Goal: Transaction & Acquisition: Download file/media

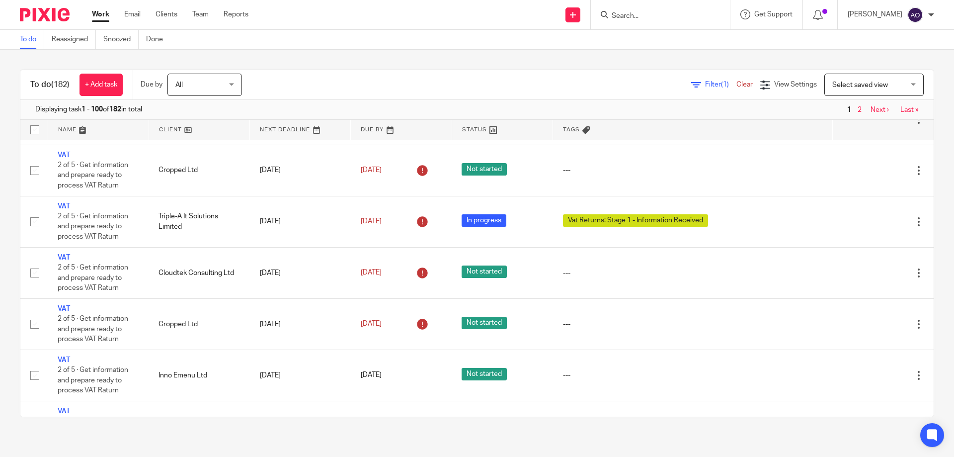
scroll to position [596, 0]
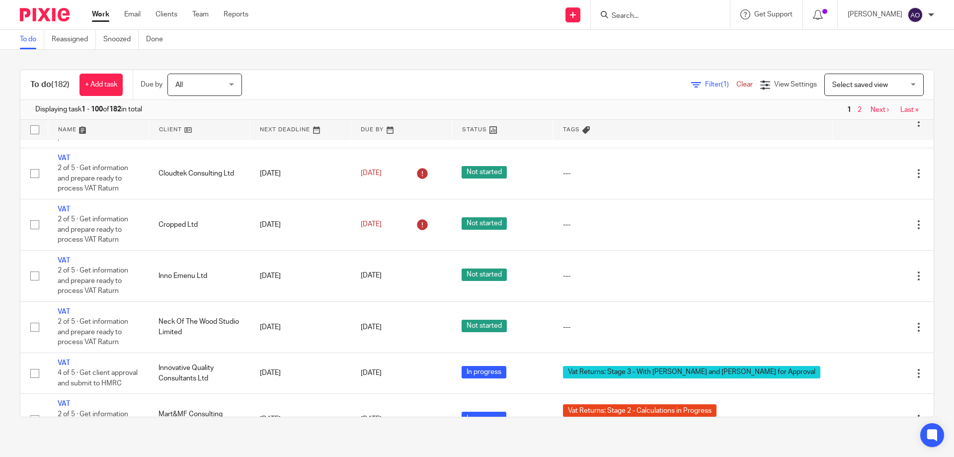
click at [705, 83] on span "Filter (1)" at bounding box center [720, 84] width 31 height 7
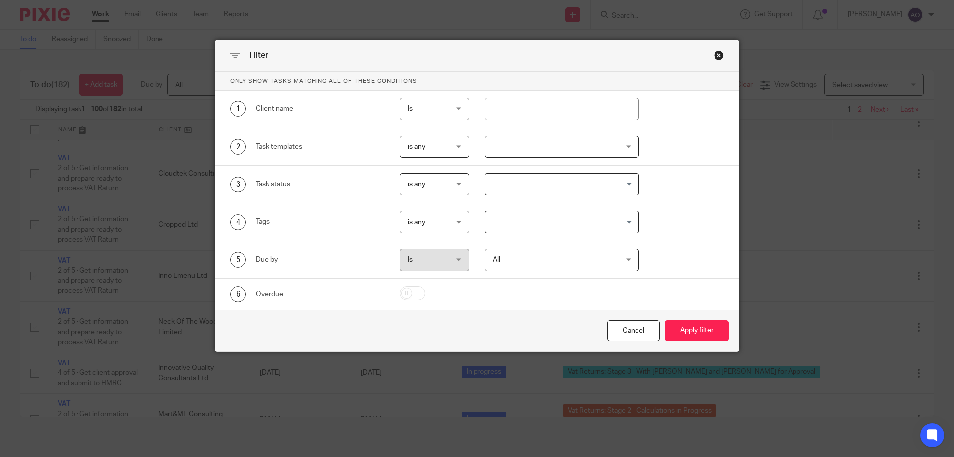
click at [616, 146] on div at bounding box center [562, 147] width 155 height 22
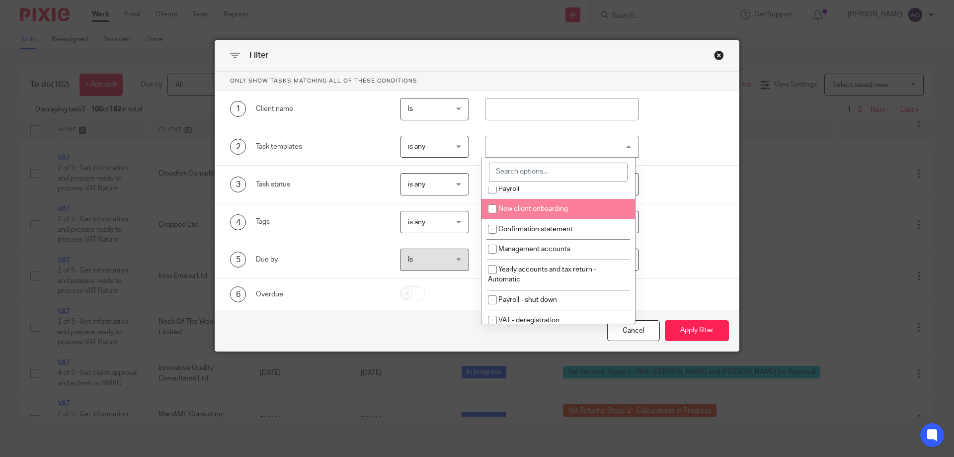
scroll to position [99, 0]
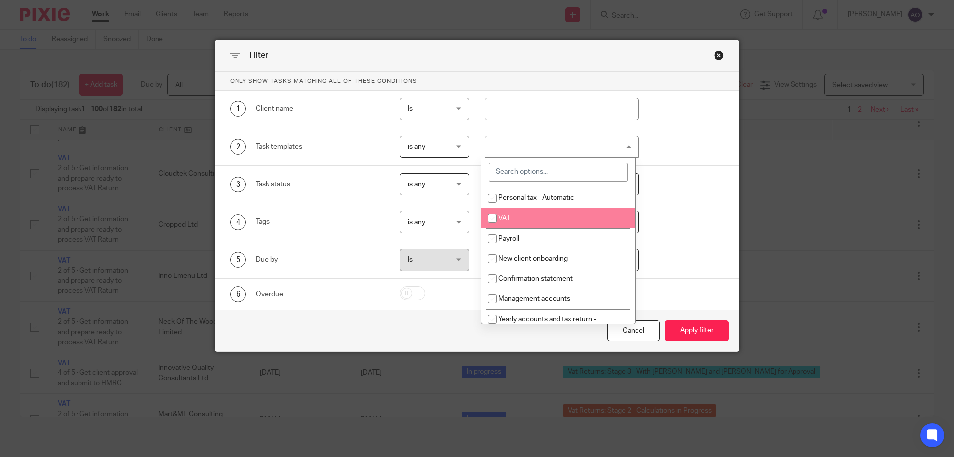
click at [560, 214] on li "VAT" at bounding box center [558, 218] width 154 height 20
checkbox input "true"
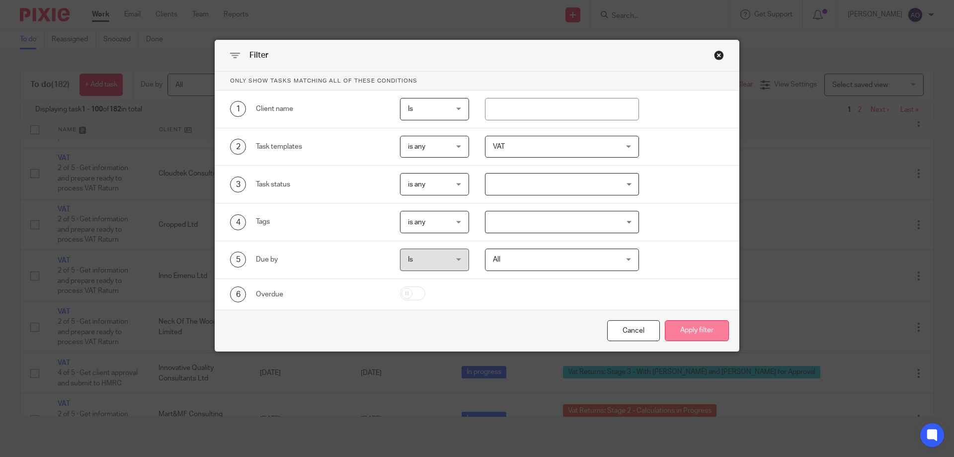
click at [684, 320] on button "Apply filter" at bounding box center [697, 330] width 64 height 21
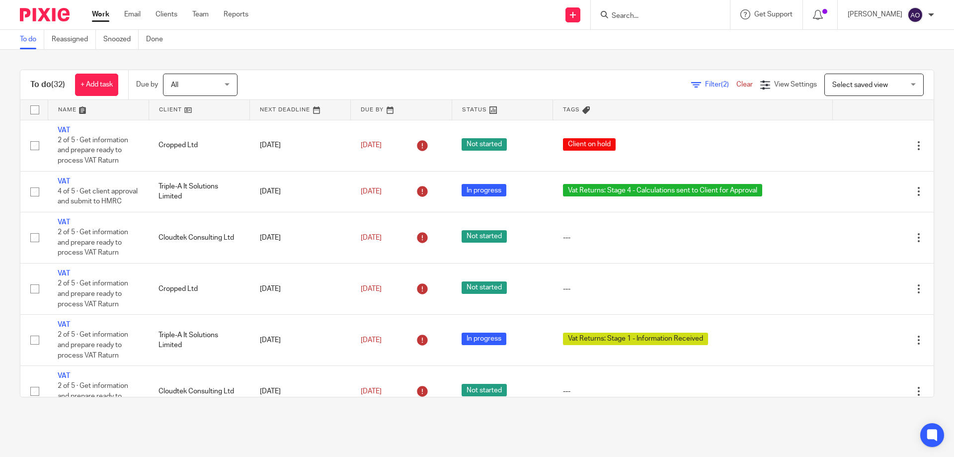
click at [705, 85] on span "Filter (2)" at bounding box center [720, 84] width 31 height 7
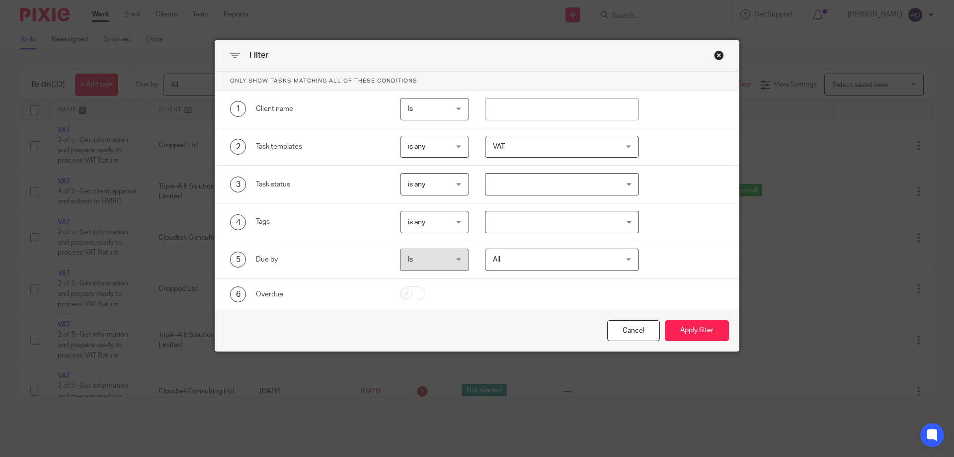
click at [627, 259] on div "All All" at bounding box center [562, 259] width 155 height 22
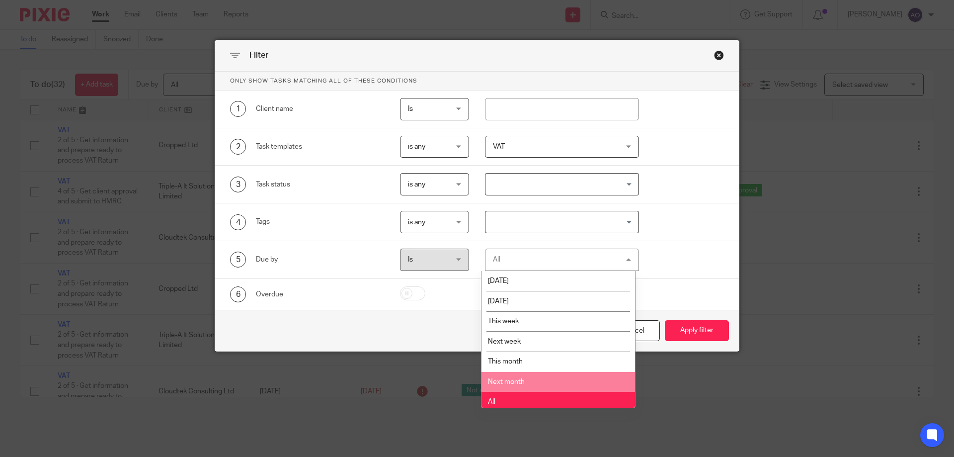
click at [533, 375] on li "Next month" at bounding box center [558, 382] width 154 height 20
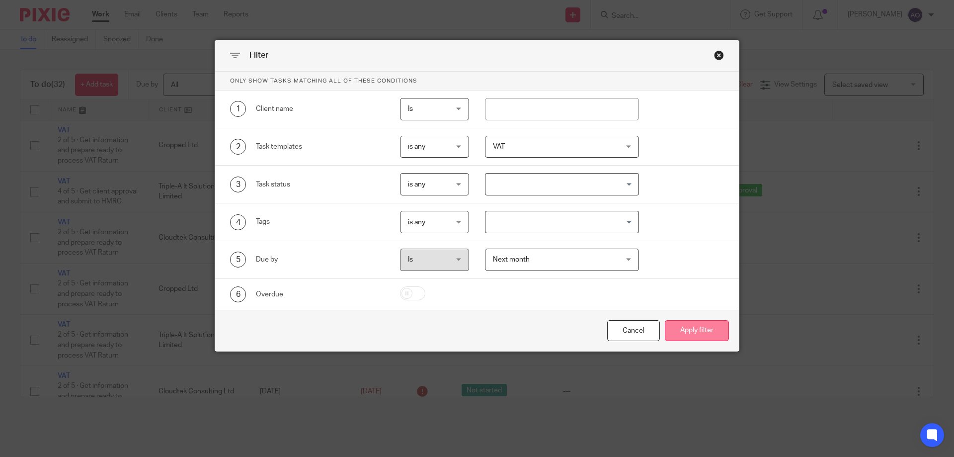
click at [681, 332] on button "Apply filter" at bounding box center [697, 330] width 64 height 21
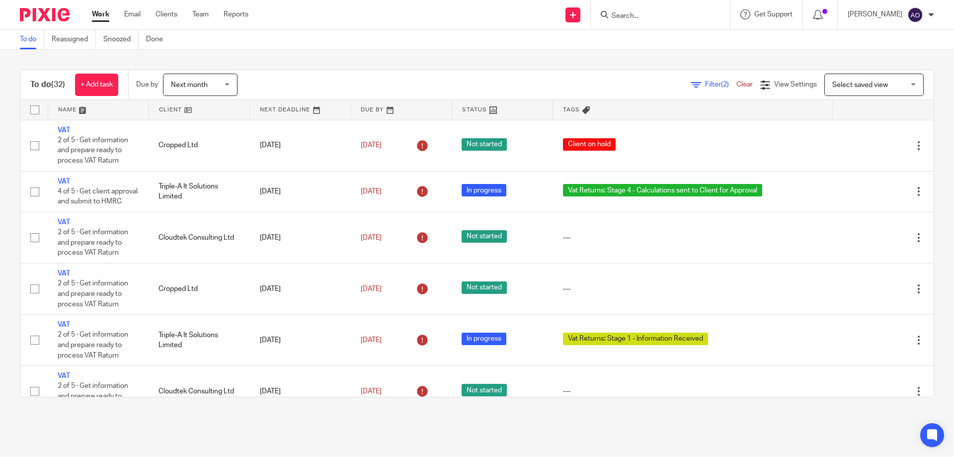
click at [317, 107] on link at bounding box center [300, 110] width 100 height 20
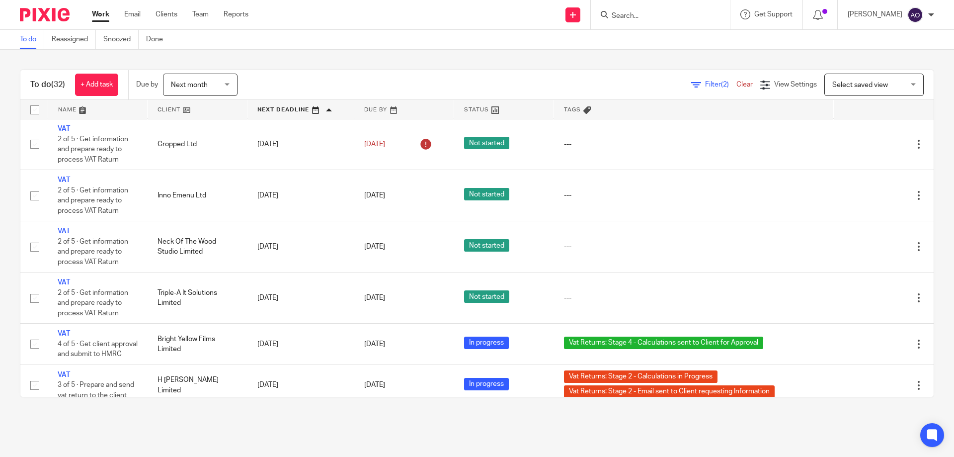
scroll to position [348, 0]
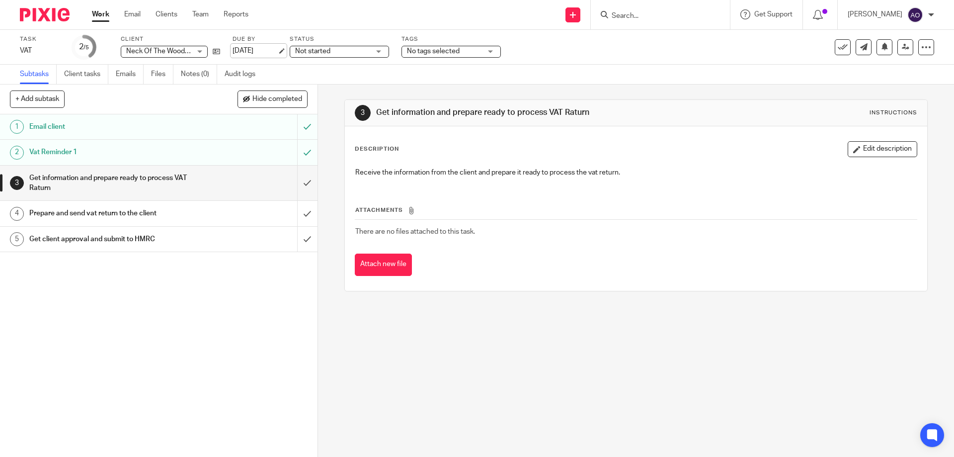
click at [244, 50] on link "[DATE]" at bounding box center [255, 51] width 45 height 10
click at [237, 291] on div "1 Email client 2 Vat Reminder 1 3 Get information and prepare ready to process …" at bounding box center [159, 285] width 318 height 342
click at [270, 49] on link "[DATE]" at bounding box center [255, 51] width 45 height 10
click at [274, 296] on div "1 Email client Auto 2 Vat Reminder 1 3 Get information and prepare ready to pro…" at bounding box center [159, 285] width 318 height 342
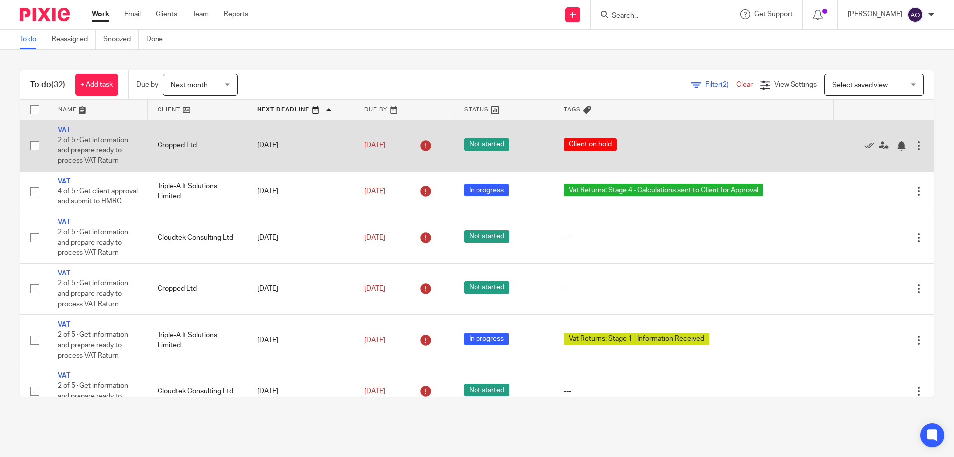
click at [914, 143] on div at bounding box center [919, 146] width 10 height 10
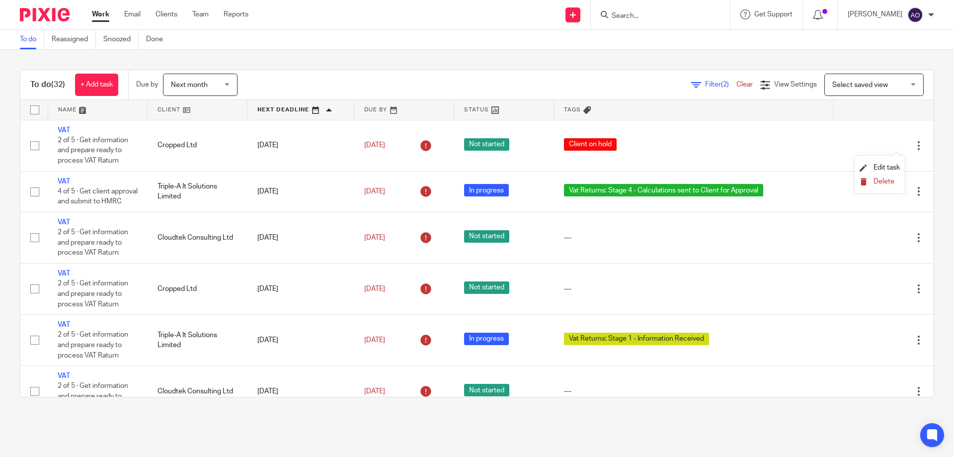
click at [873, 178] on button "Delete" at bounding box center [880, 182] width 40 height 8
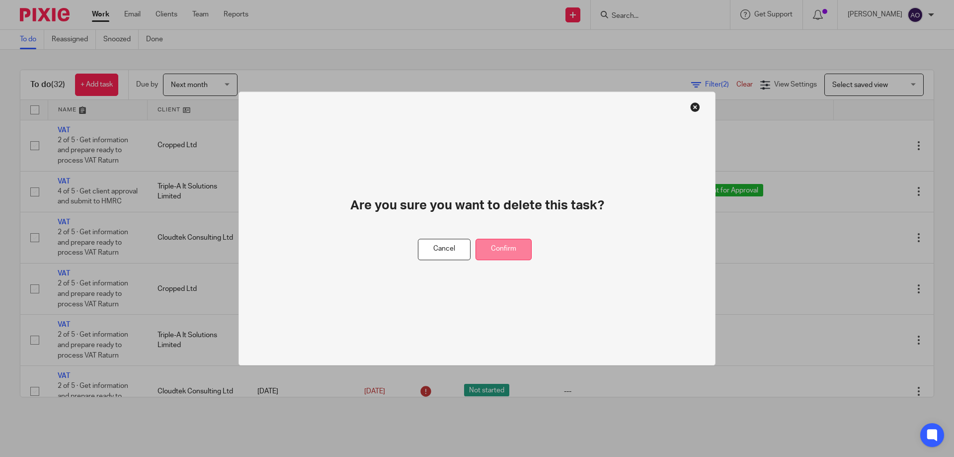
click at [520, 245] on button "Confirm" at bounding box center [504, 248] width 56 height 21
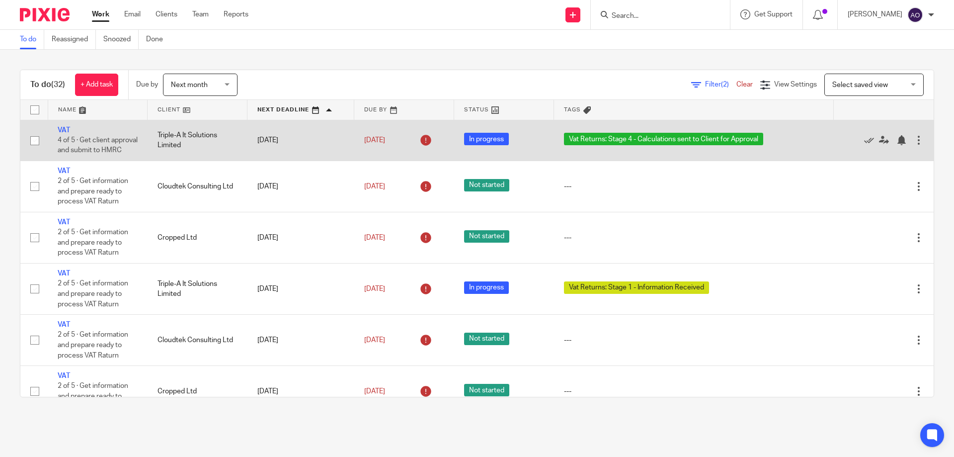
click at [914, 145] on div at bounding box center [919, 140] width 10 height 10
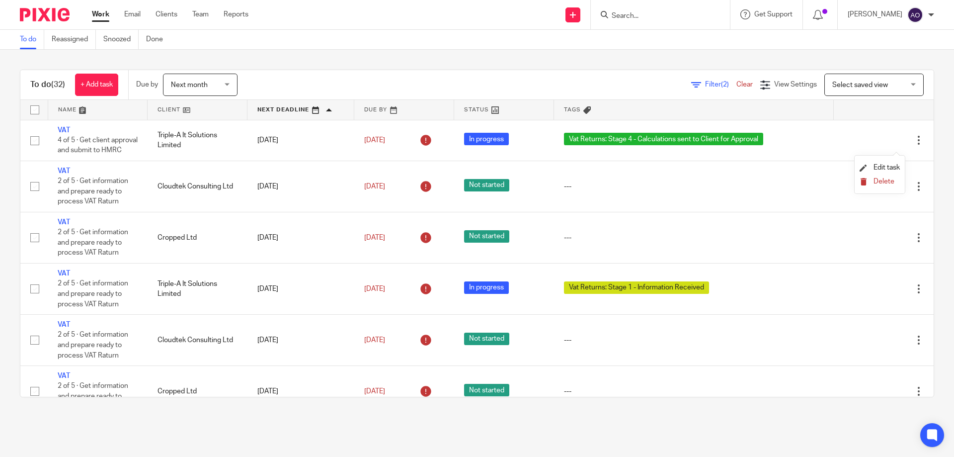
click at [885, 180] on span "Delete" at bounding box center [884, 181] width 21 height 7
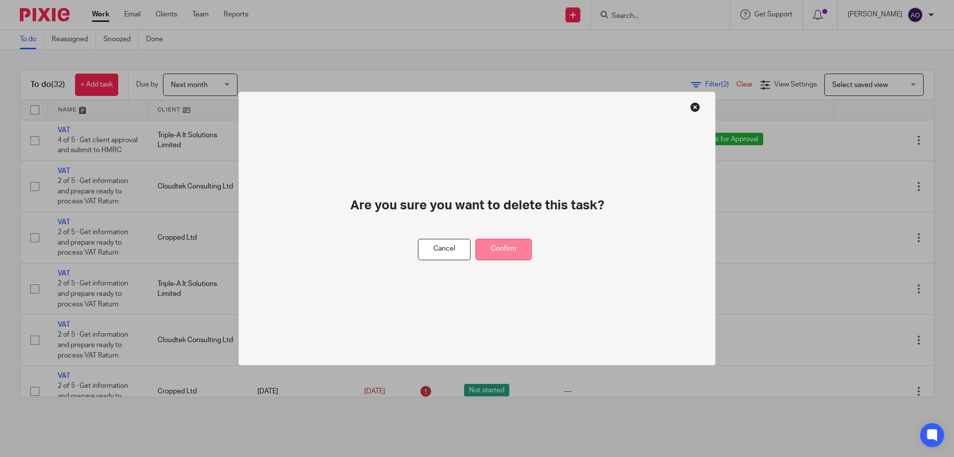
click at [527, 241] on button "Confirm" at bounding box center [504, 248] width 56 height 21
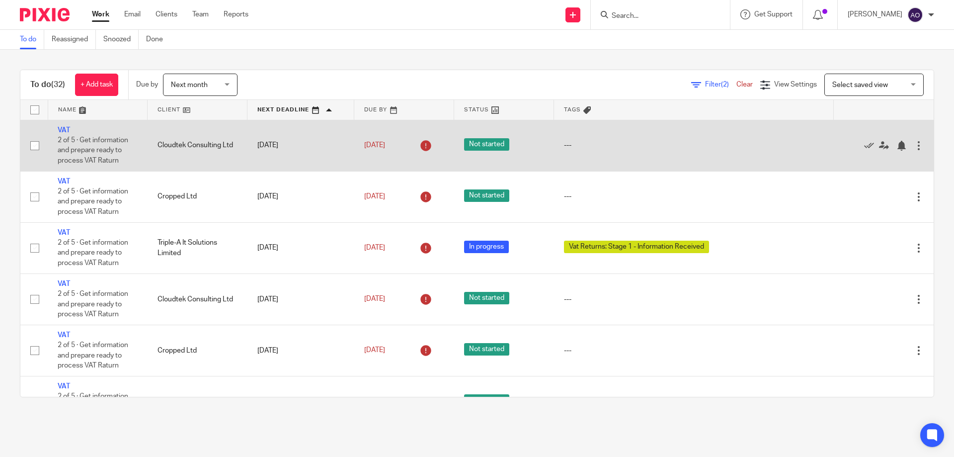
click at [914, 145] on div at bounding box center [919, 146] width 10 height 10
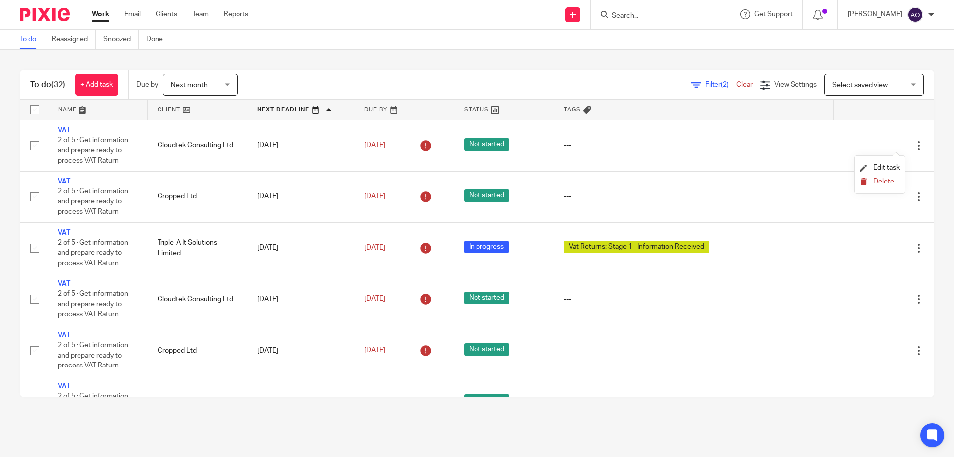
click at [877, 178] on span "Delete" at bounding box center [884, 181] width 21 height 7
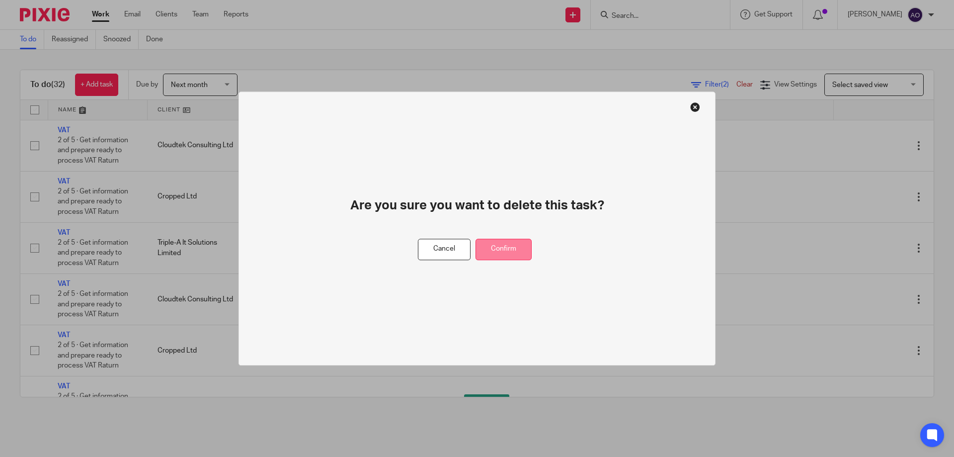
click at [512, 243] on button "Confirm" at bounding box center [504, 248] width 56 height 21
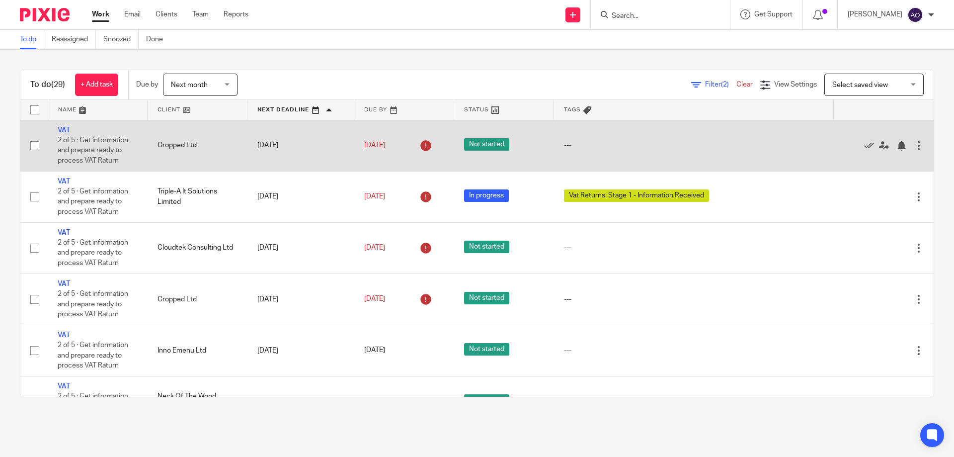
click at [914, 145] on div at bounding box center [919, 146] width 10 height 10
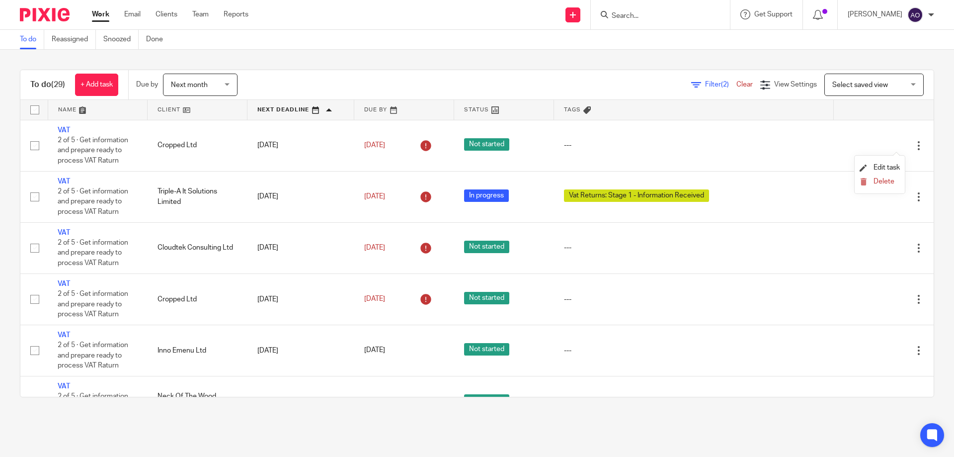
click at [873, 177] on li "Delete" at bounding box center [880, 181] width 40 height 13
click at [937, 195] on div "To do (29) + Add task Due by Next month Next month Today Tomorrow This week Nex…" at bounding box center [477, 233] width 954 height 367
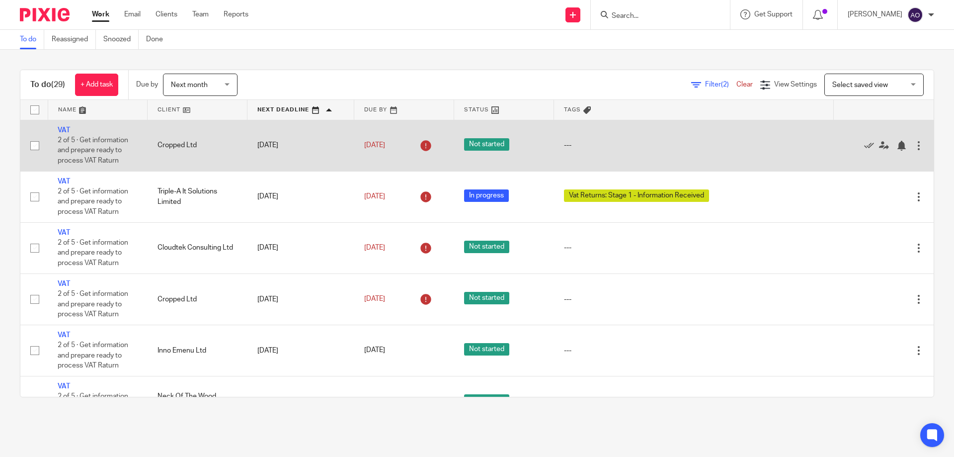
click at [914, 145] on div at bounding box center [919, 146] width 10 height 10
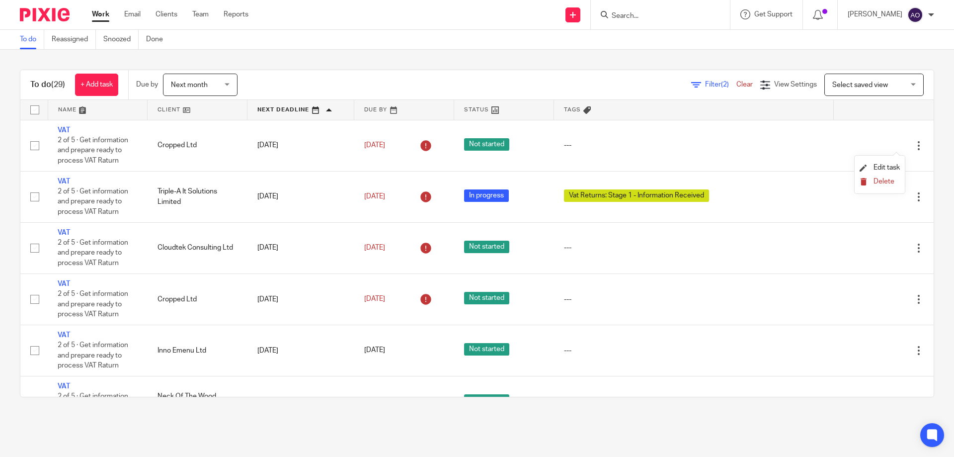
click at [879, 179] on span "Delete" at bounding box center [884, 181] width 21 height 7
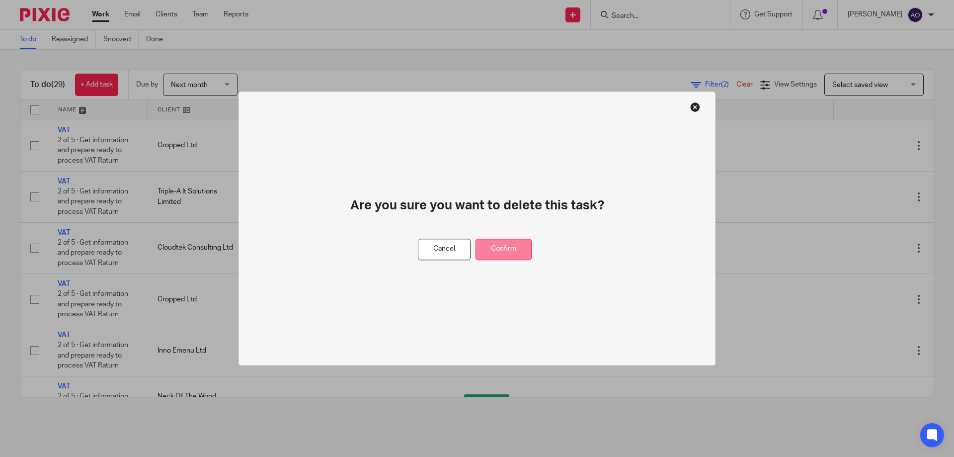
click at [514, 240] on button "Confirm" at bounding box center [504, 248] width 56 height 21
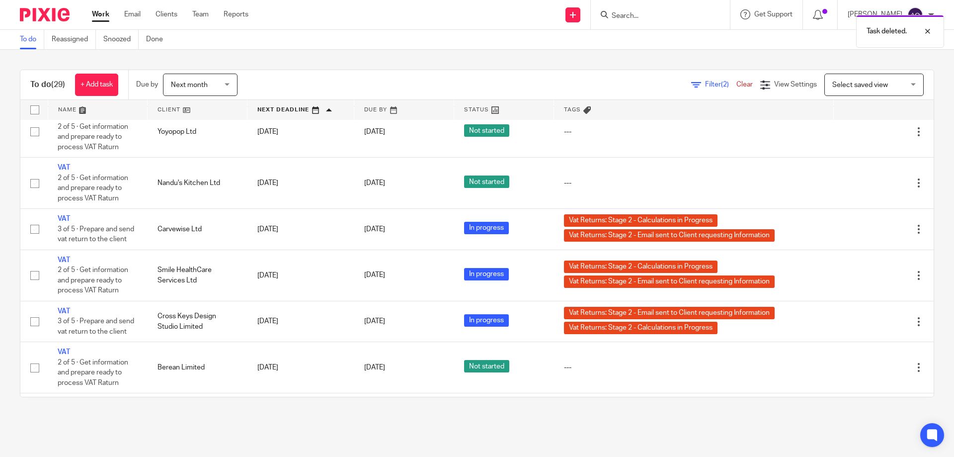
scroll to position [1116, 0]
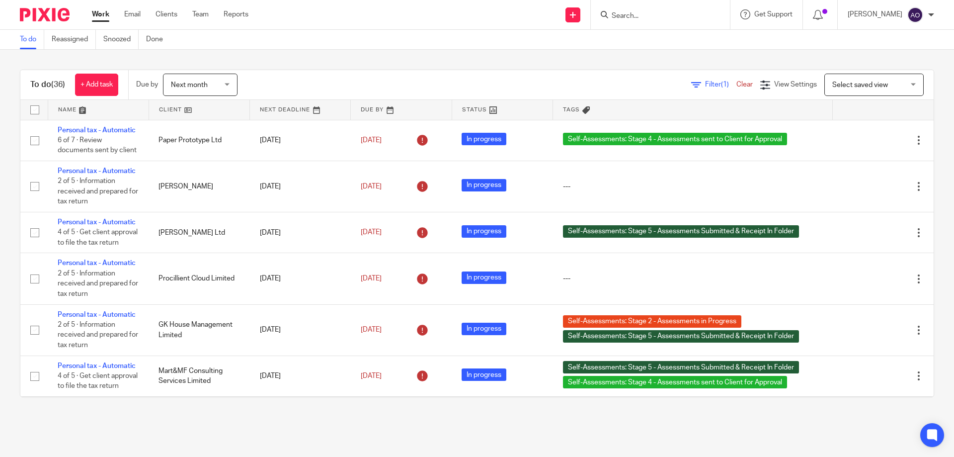
click at [641, 14] on input "Search" at bounding box center [655, 16] width 89 height 9
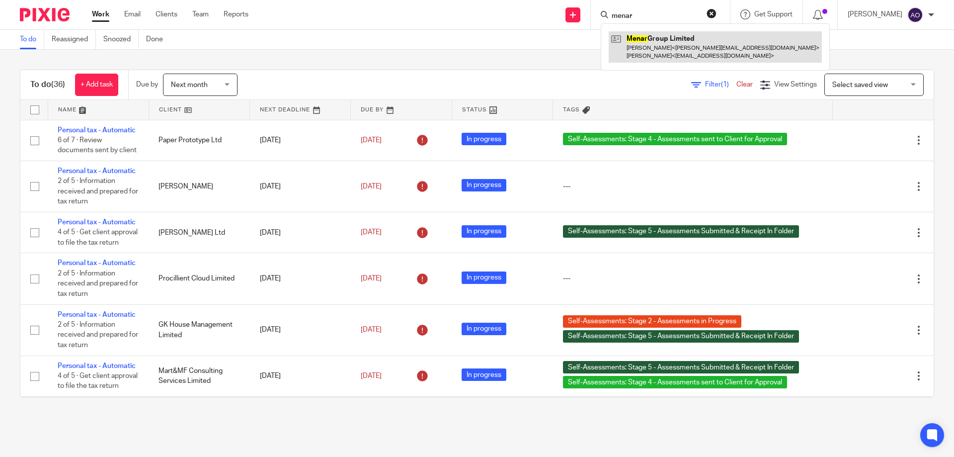
type input "menar"
click at [690, 41] on link at bounding box center [715, 46] width 213 height 31
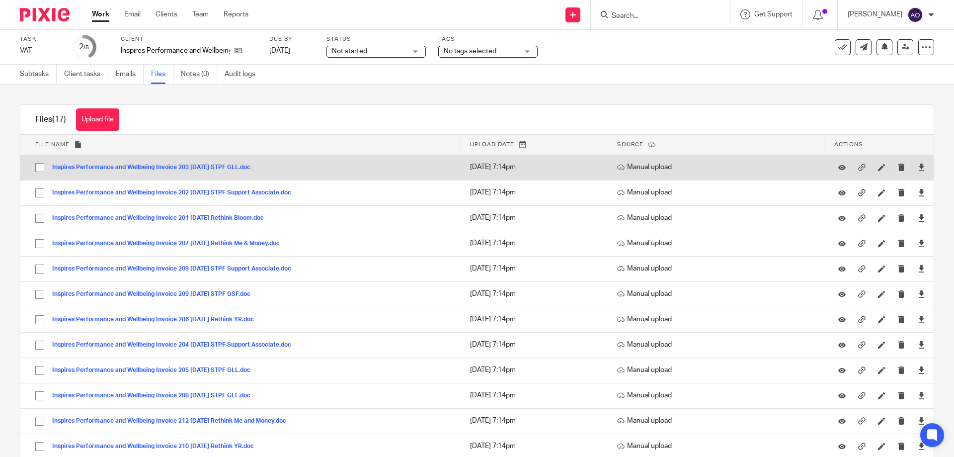
click at [38, 167] on input "checkbox" at bounding box center [39, 167] width 19 height 19
checkbox input "true"
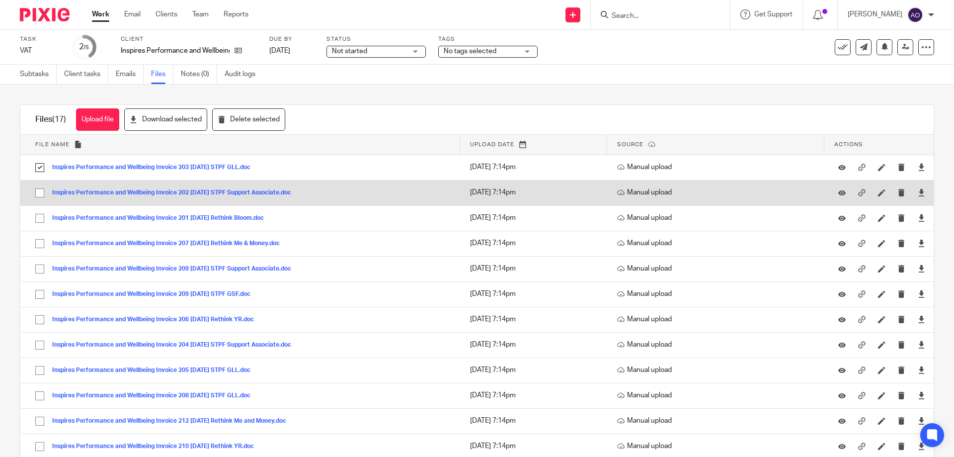
click at [38, 199] on input "checkbox" at bounding box center [39, 192] width 19 height 19
checkbox input "true"
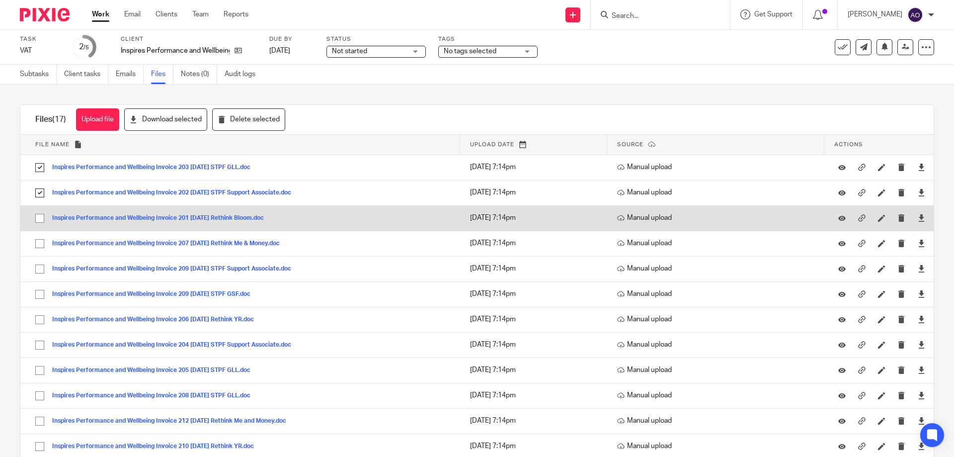
click at [38, 216] on input "checkbox" at bounding box center [39, 218] width 19 height 19
checkbox input "true"
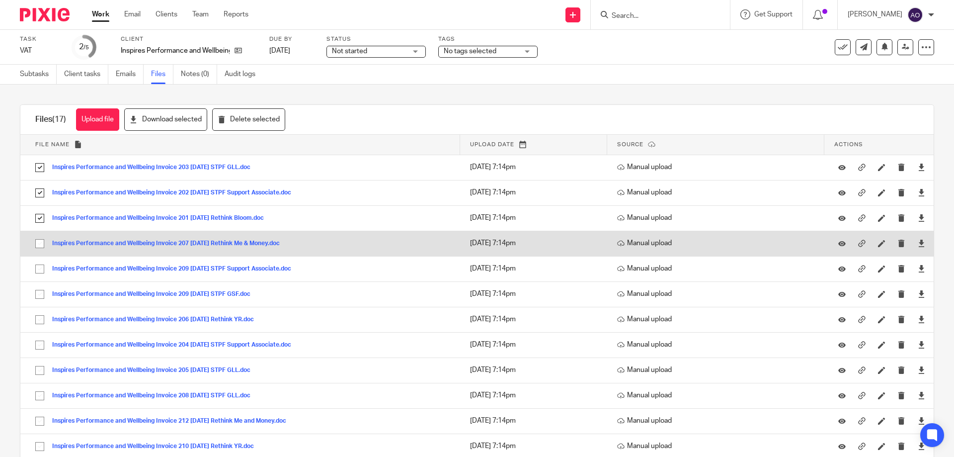
click at [41, 243] on input "checkbox" at bounding box center [39, 243] width 19 height 19
checkbox input "true"
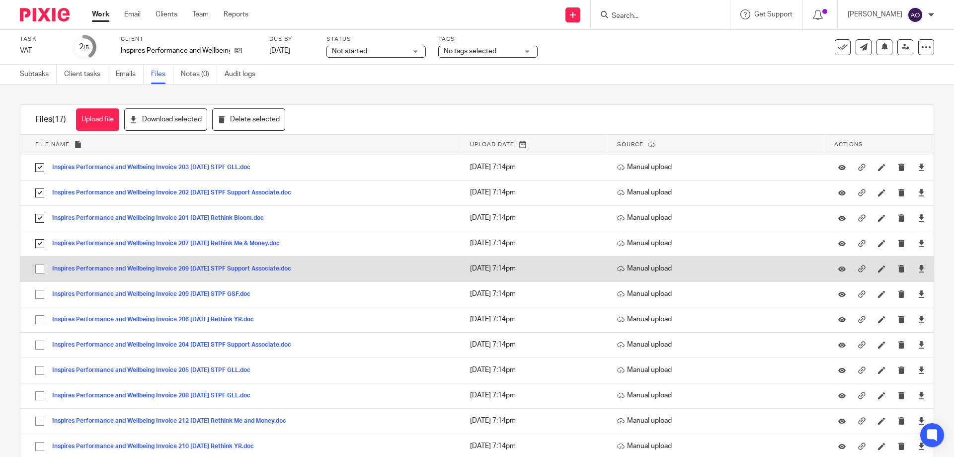
click at [38, 267] on input "checkbox" at bounding box center [39, 268] width 19 height 19
checkbox input "true"
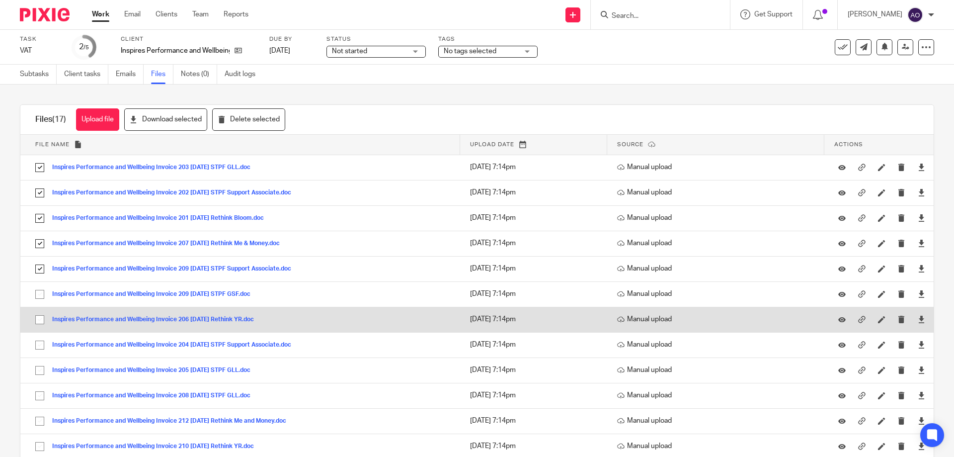
drag, startPoint x: 37, startPoint y: 294, endPoint x: 39, endPoint y: 309, distance: 14.5
click at [37, 295] on input "checkbox" at bounding box center [39, 294] width 19 height 19
checkbox input "true"
click at [40, 322] on input "checkbox" at bounding box center [39, 319] width 19 height 19
checkbox input "true"
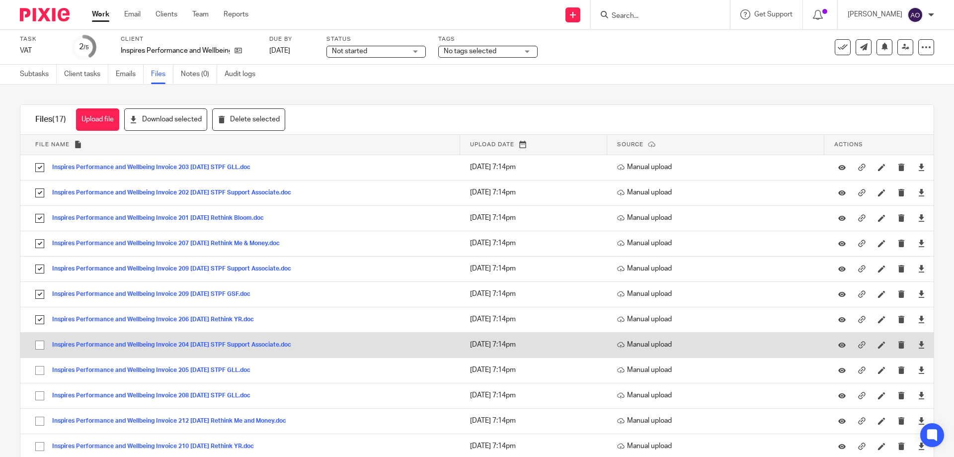
click at [40, 342] on input "checkbox" at bounding box center [39, 344] width 19 height 19
checkbox input "true"
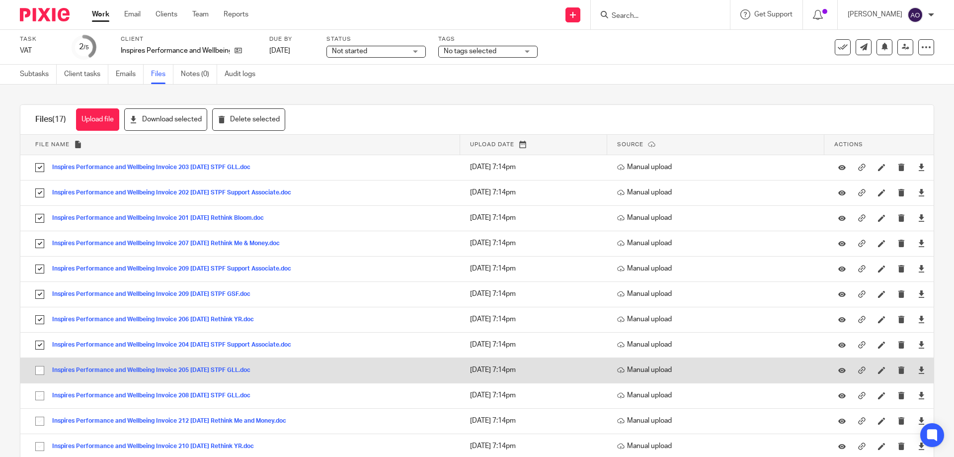
click at [39, 368] on input "checkbox" at bounding box center [39, 370] width 19 height 19
checkbox input "true"
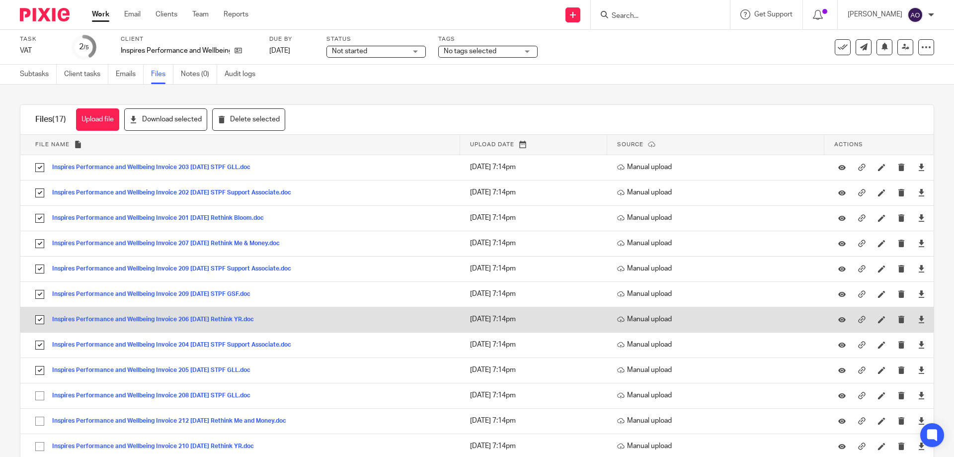
scroll to position [149, 0]
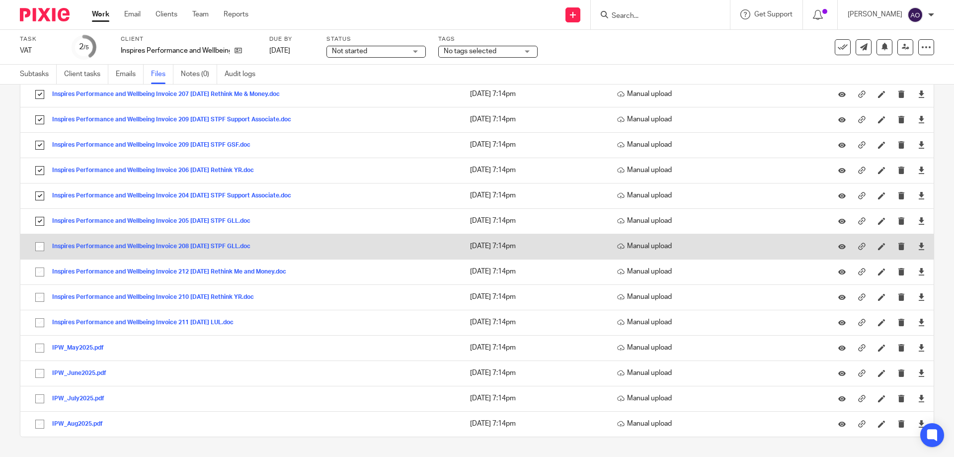
click at [38, 245] on input "checkbox" at bounding box center [39, 246] width 19 height 19
checkbox input "true"
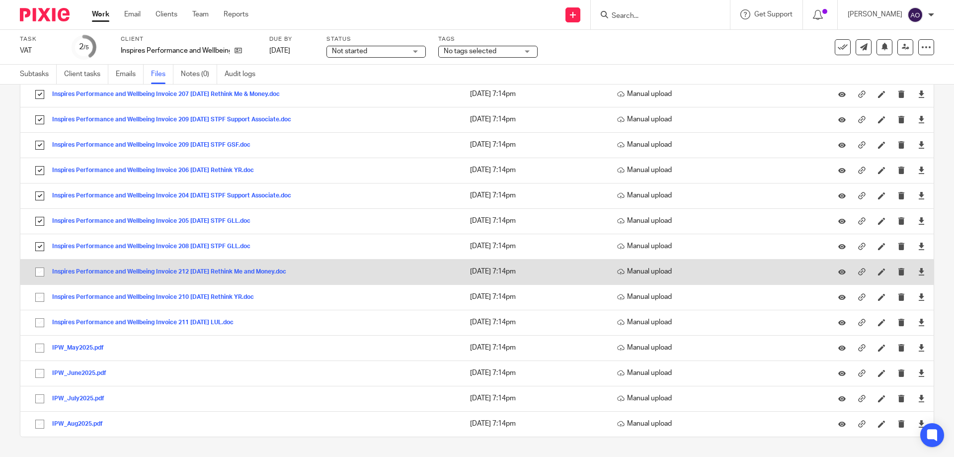
click at [37, 273] on input "checkbox" at bounding box center [39, 271] width 19 height 19
checkbox input "true"
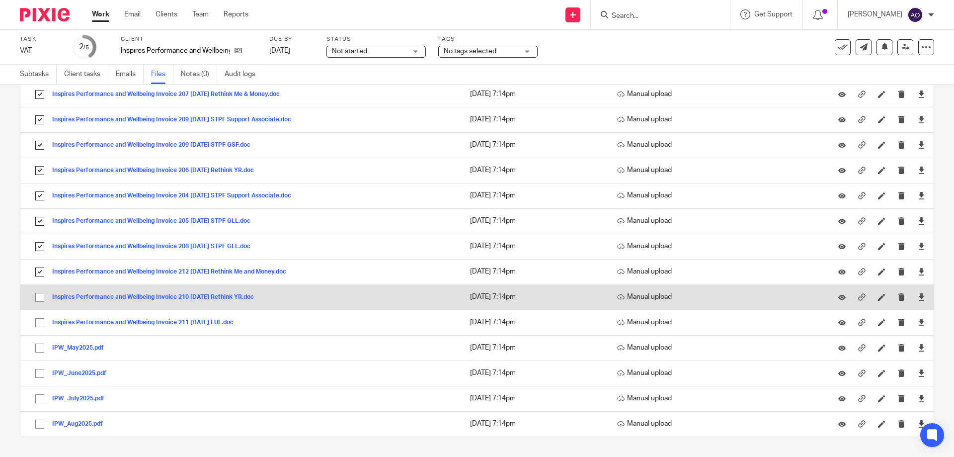
click at [38, 294] on input "checkbox" at bounding box center [39, 297] width 19 height 19
checkbox input "true"
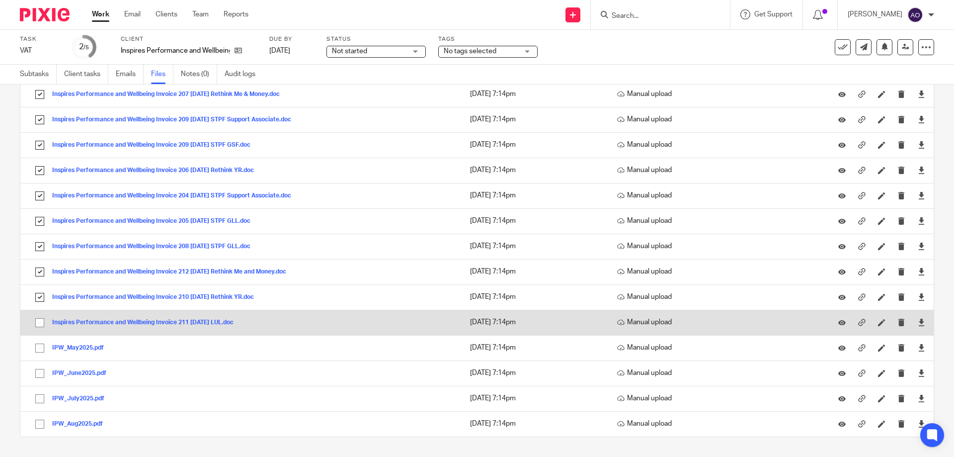
click at [41, 320] on input "checkbox" at bounding box center [39, 322] width 19 height 19
checkbox input "true"
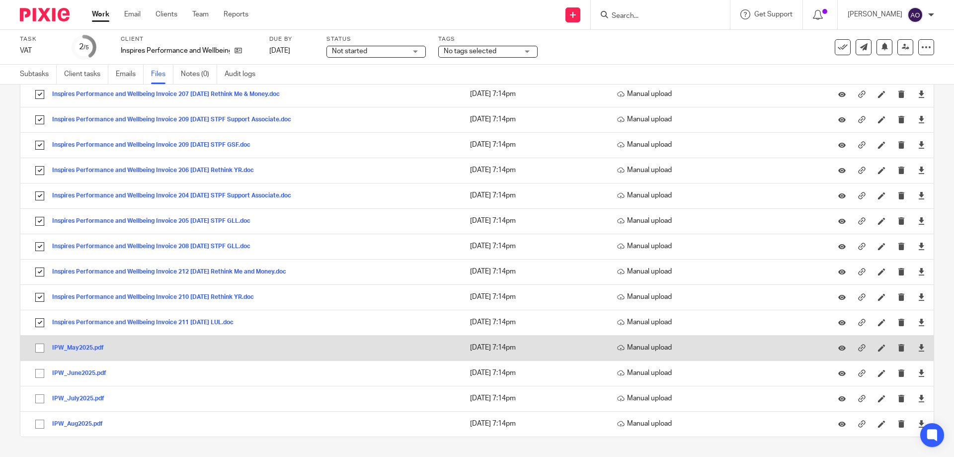
click at [40, 345] on input "checkbox" at bounding box center [39, 347] width 19 height 19
checkbox input "true"
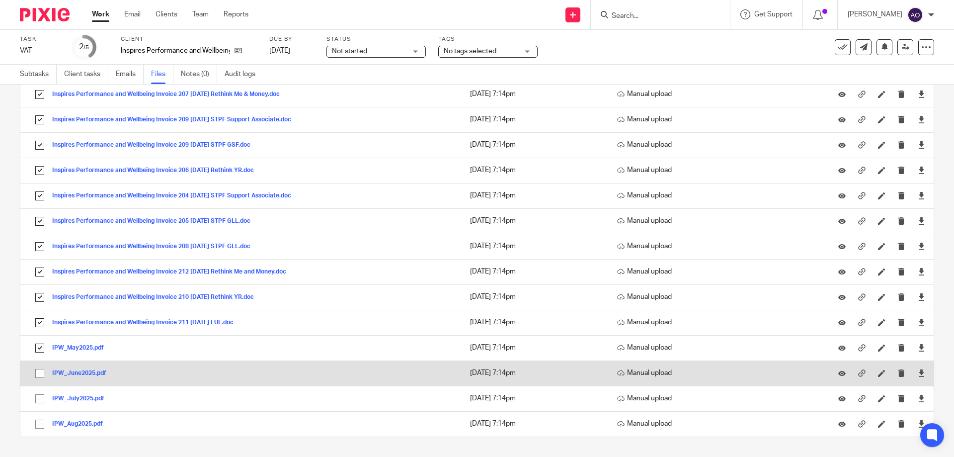
click at [39, 371] on input "checkbox" at bounding box center [39, 373] width 19 height 19
checkbox input "true"
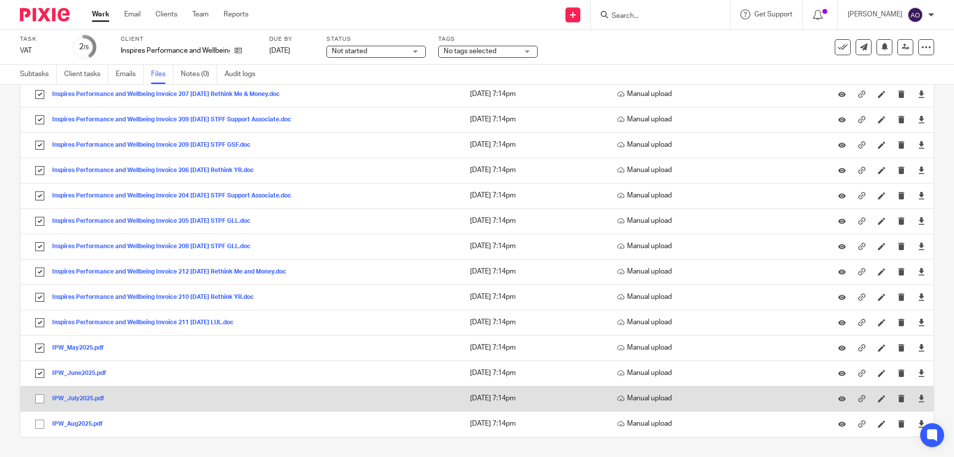
click at [36, 397] on input "checkbox" at bounding box center [39, 398] width 19 height 19
checkbox input "true"
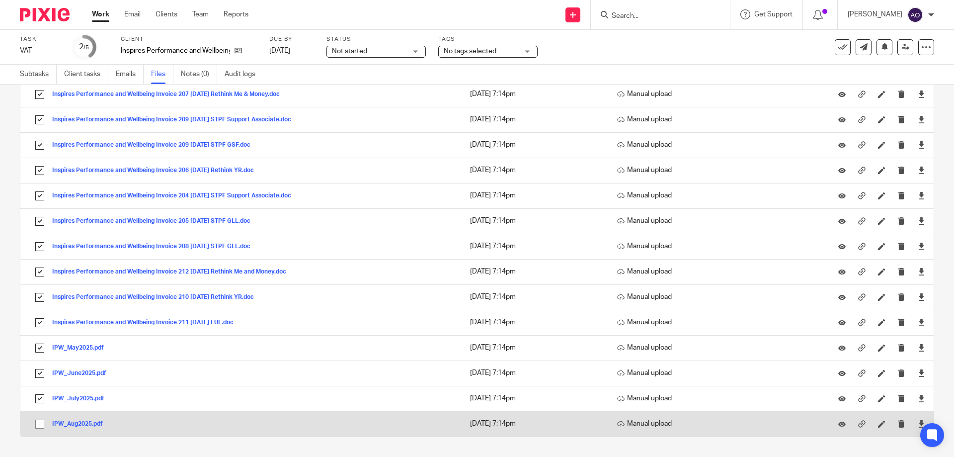
click at [41, 423] on input "checkbox" at bounding box center [39, 423] width 19 height 19
checkbox input "true"
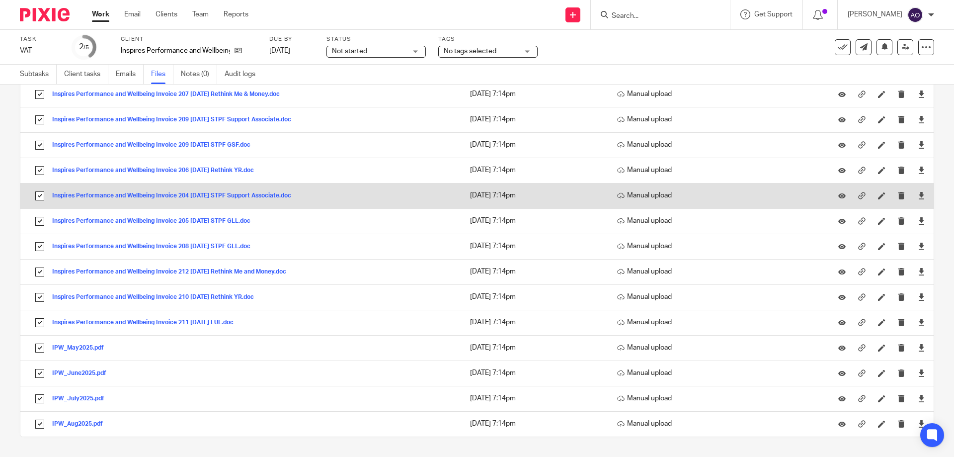
scroll to position [0, 0]
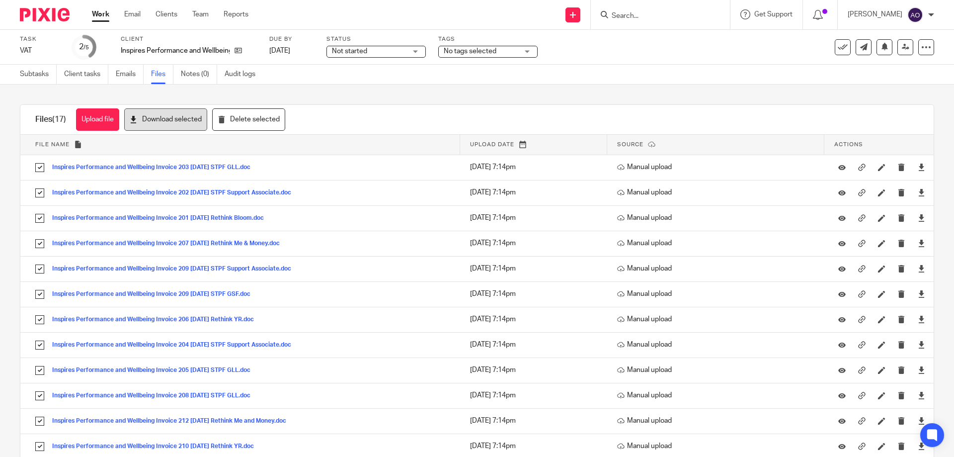
click at [184, 117] on button "Download selected" at bounding box center [165, 119] width 83 height 22
click at [696, 53] on div "Task VAT Save VAT 2 /5 Client Inspires Performance and Wellbeing Ltd Due by [DA…" at bounding box center [401, 47] width 762 height 24
